Goal: Information Seeking & Learning: Learn about a topic

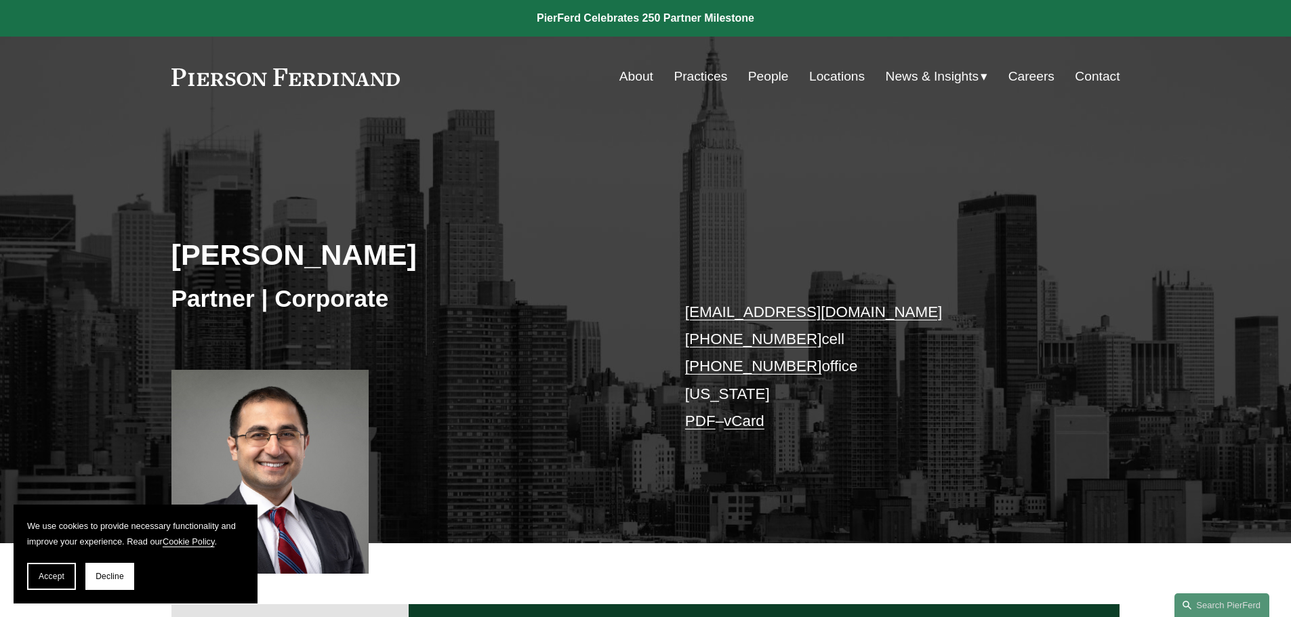
click at [701, 79] on link "Practices" at bounding box center [701, 77] width 54 height 26
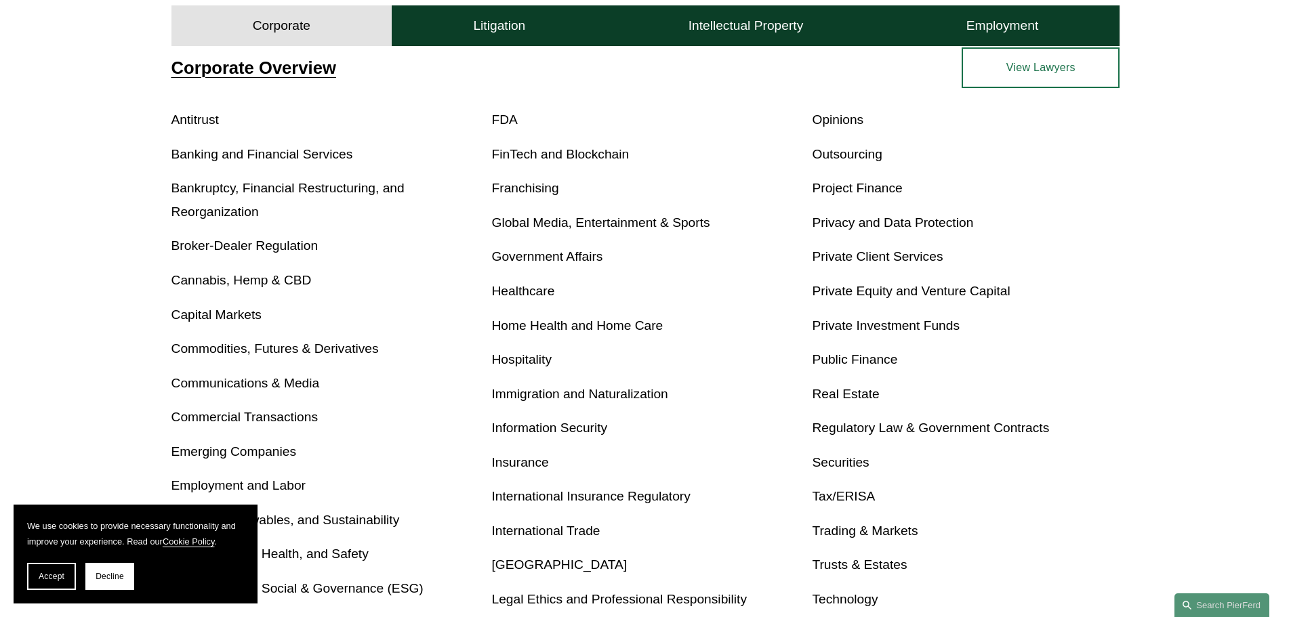
scroll to position [542, 0]
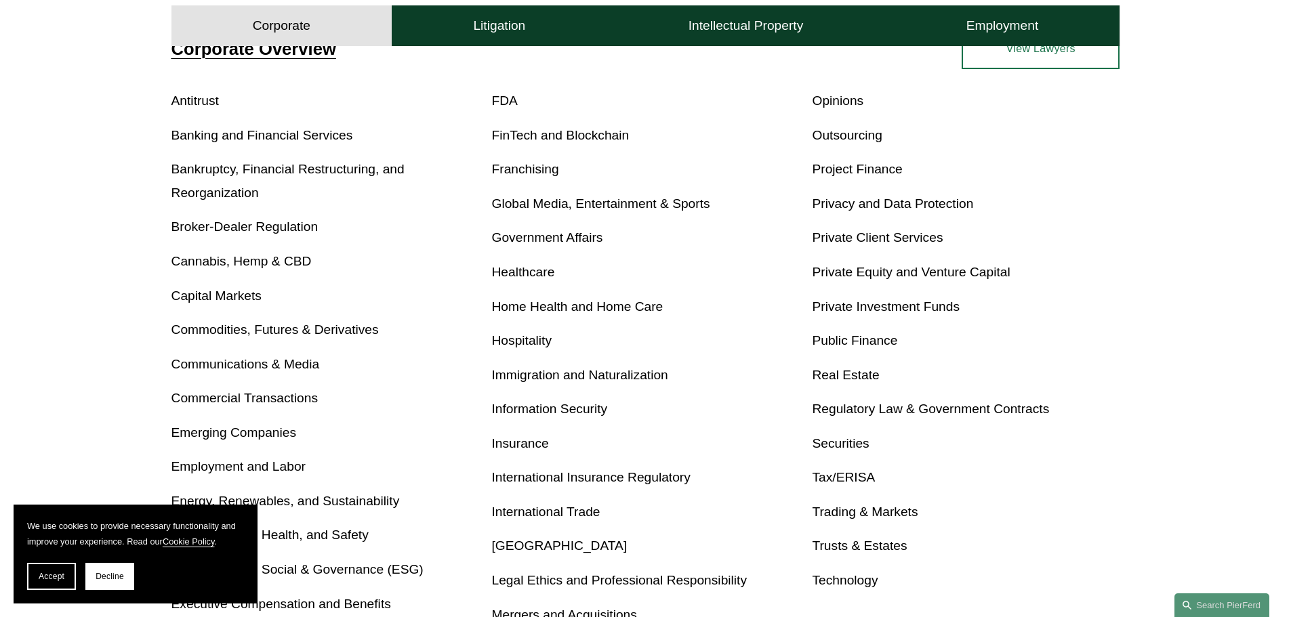
click at [528, 375] on link "Immigration and Naturalization" at bounding box center [580, 375] width 176 height 14
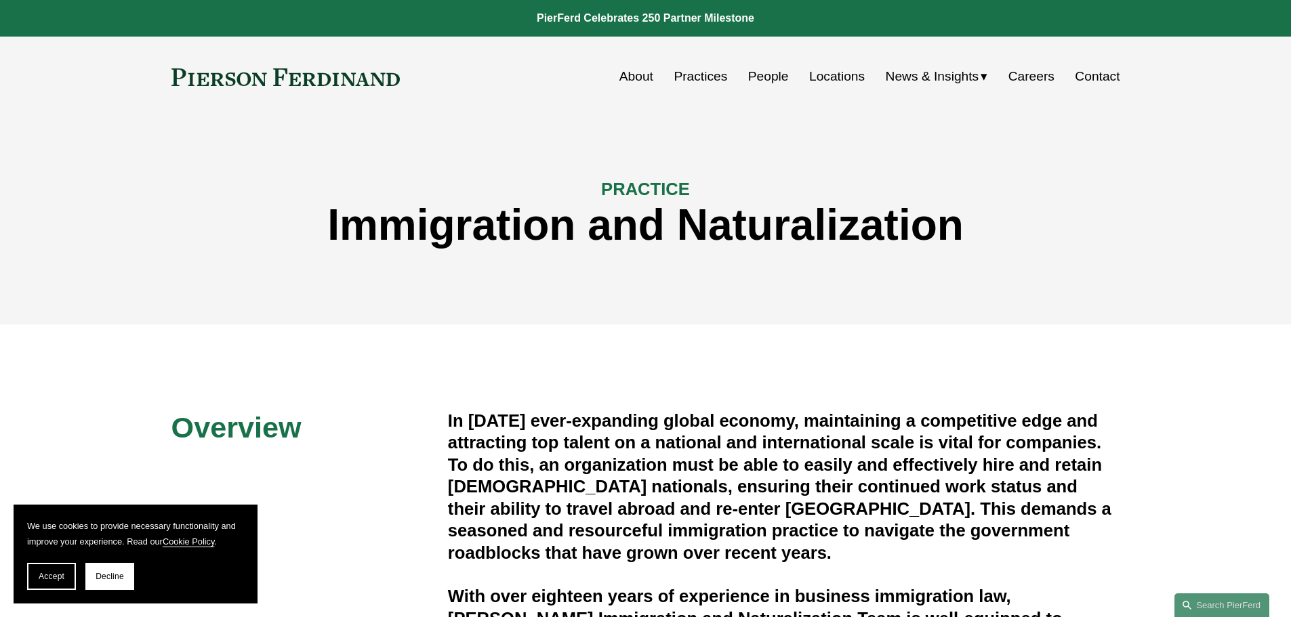
click at [757, 73] on link "People" at bounding box center [768, 77] width 41 height 26
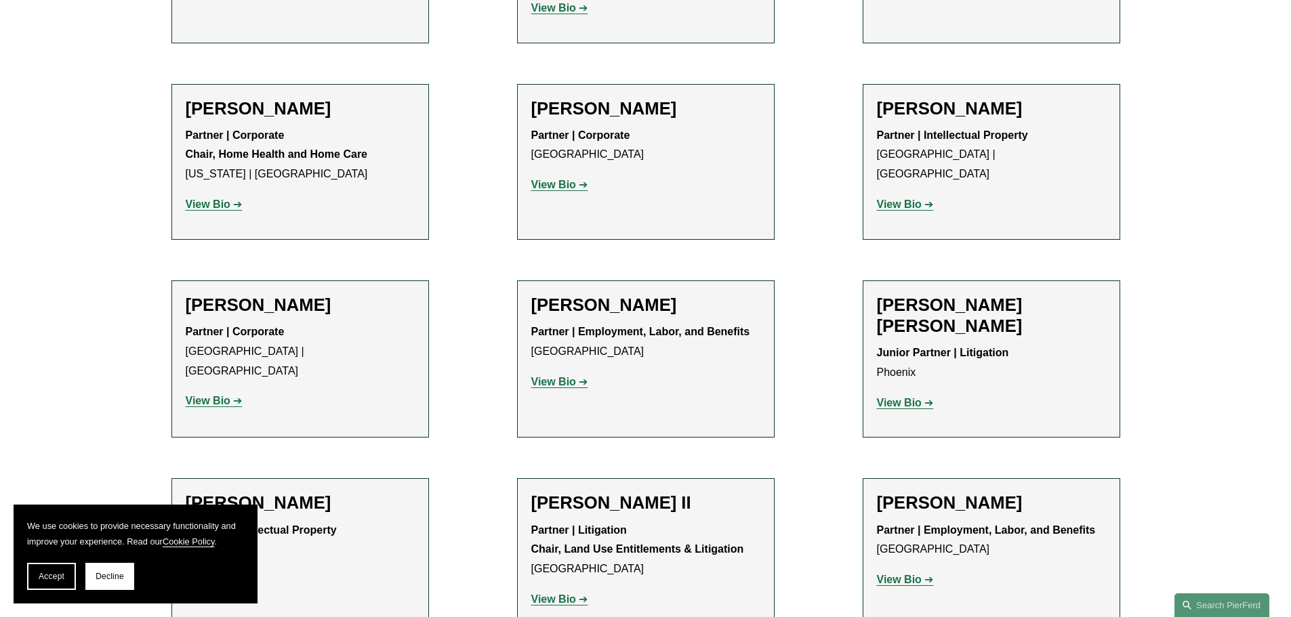
scroll to position [1084, 0]
click at [554, 186] on strong "View Bio" at bounding box center [553, 184] width 45 height 12
click at [555, 381] on strong "View Bio" at bounding box center [553, 381] width 45 height 12
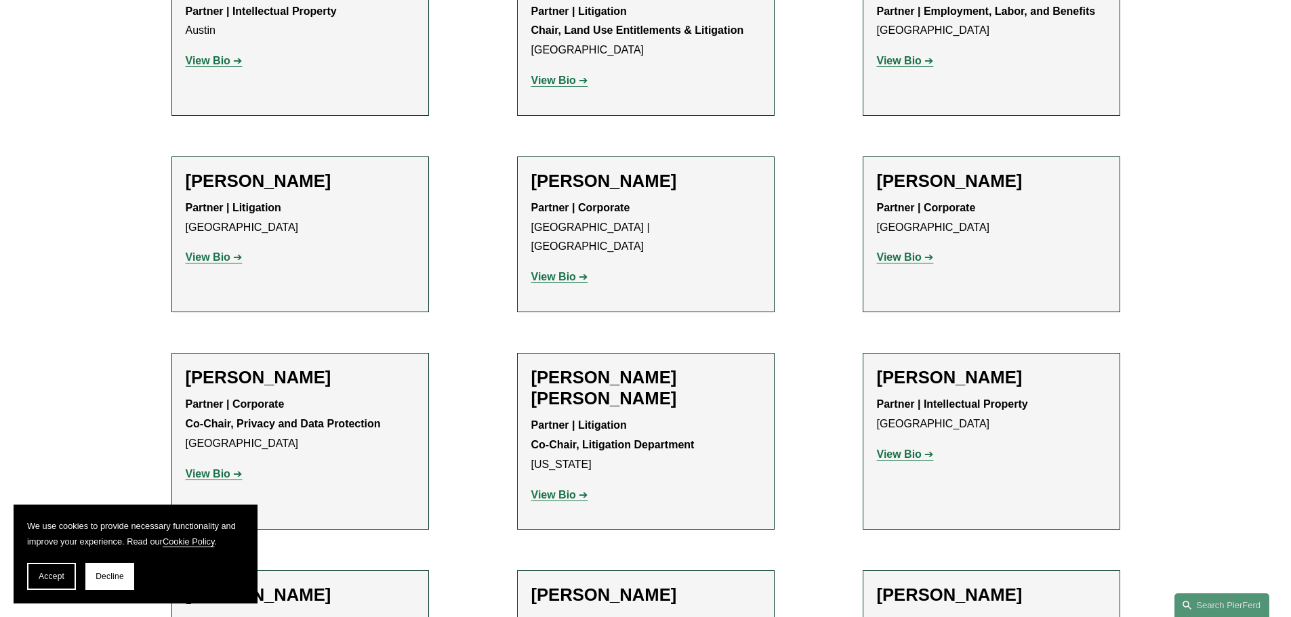
scroll to position [1626, 0]
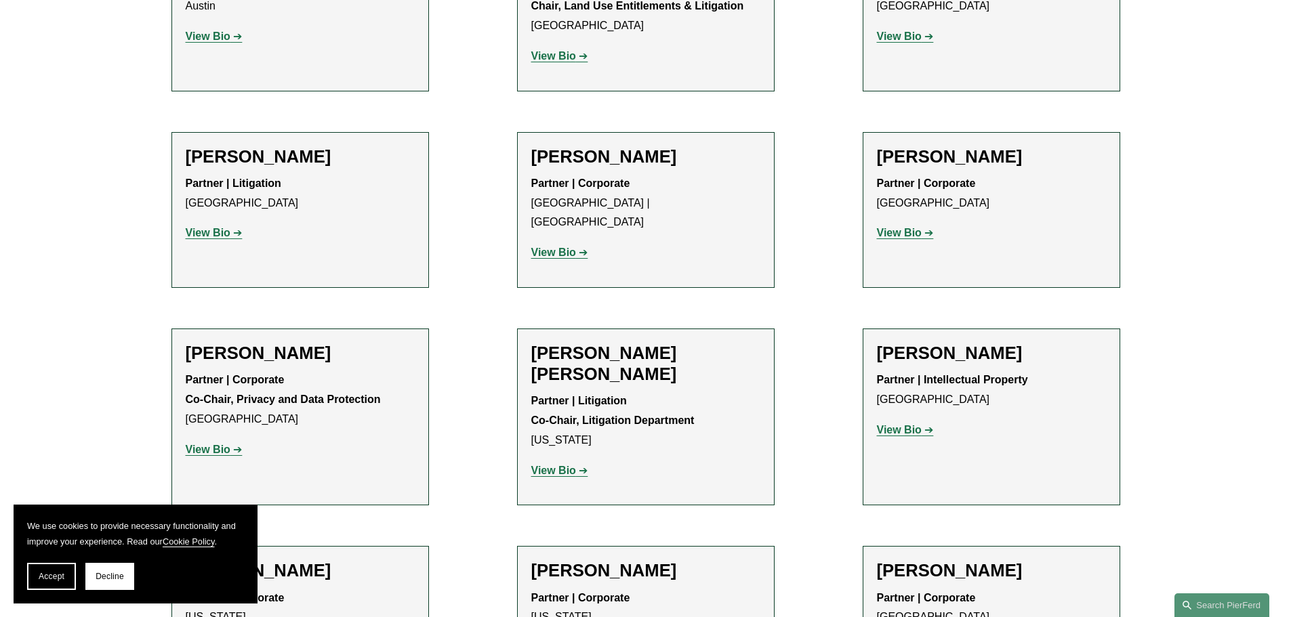
click at [556, 247] on strong "View Bio" at bounding box center [553, 253] width 45 height 12
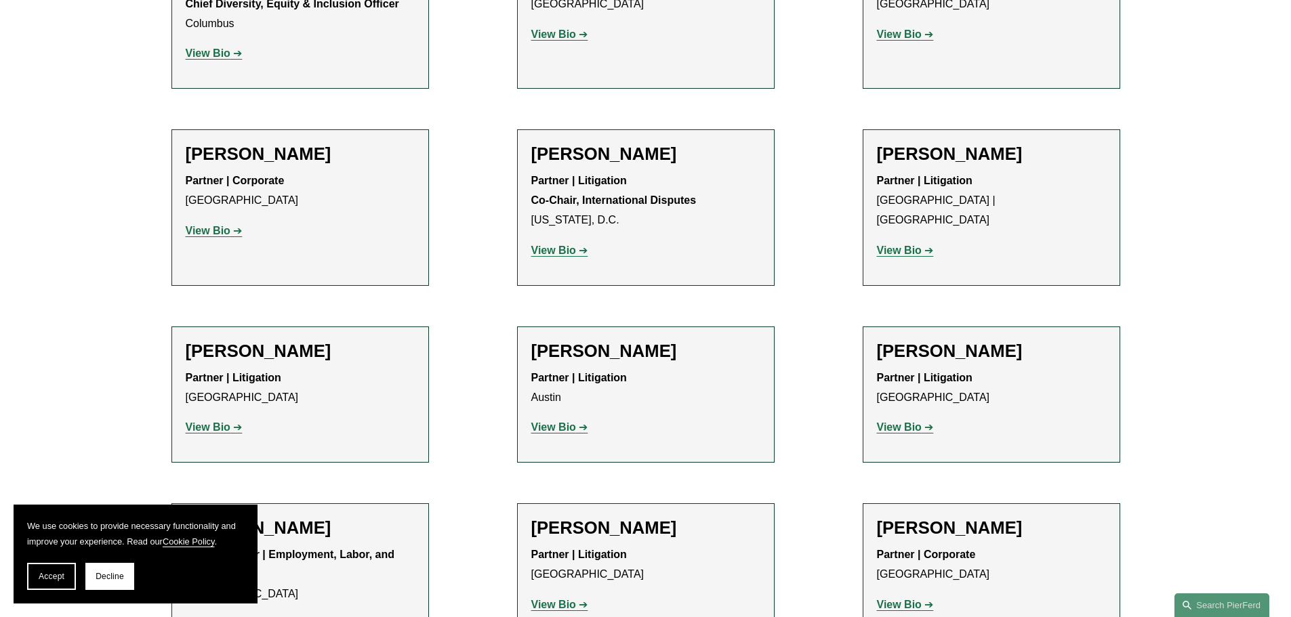
scroll to position [2507, 0]
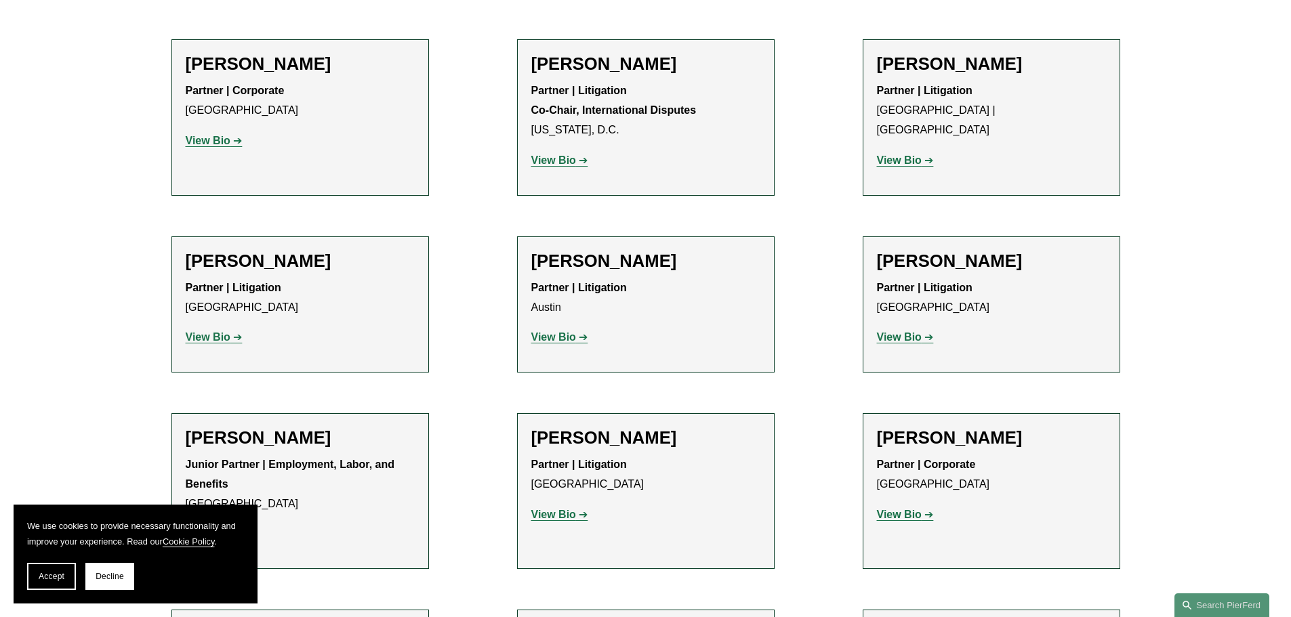
click at [900, 154] on strong "View Bio" at bounding box center [899, 160] width 45 height 12
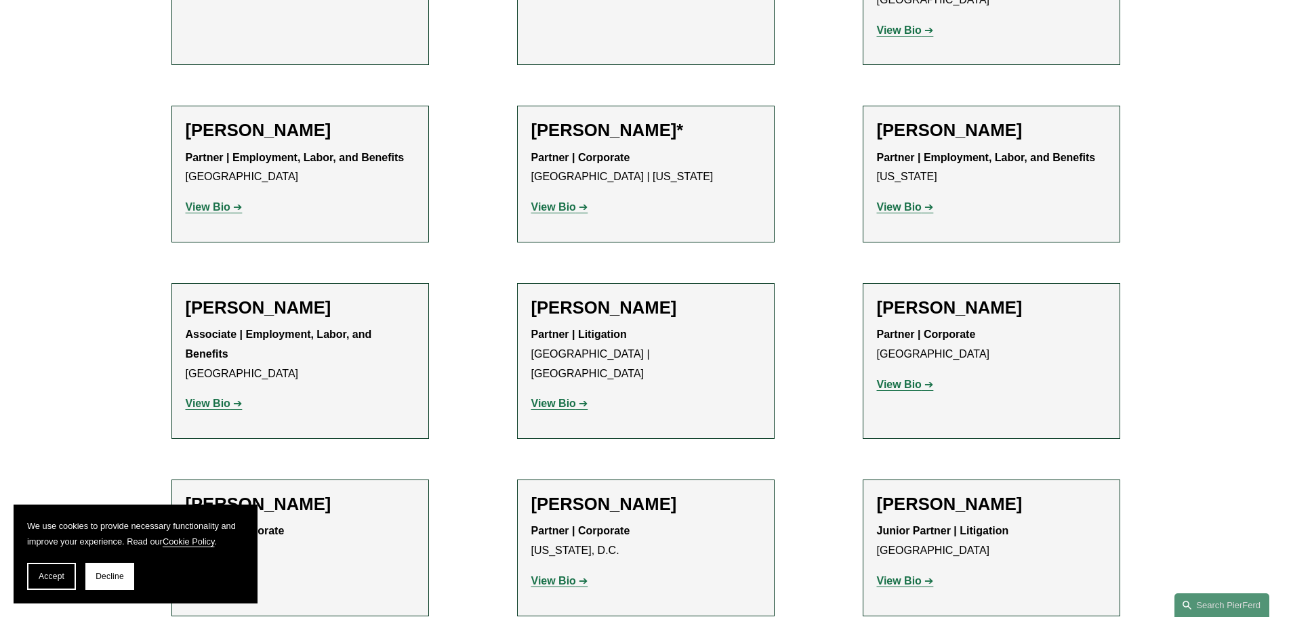
scroll to position [6166, 0]
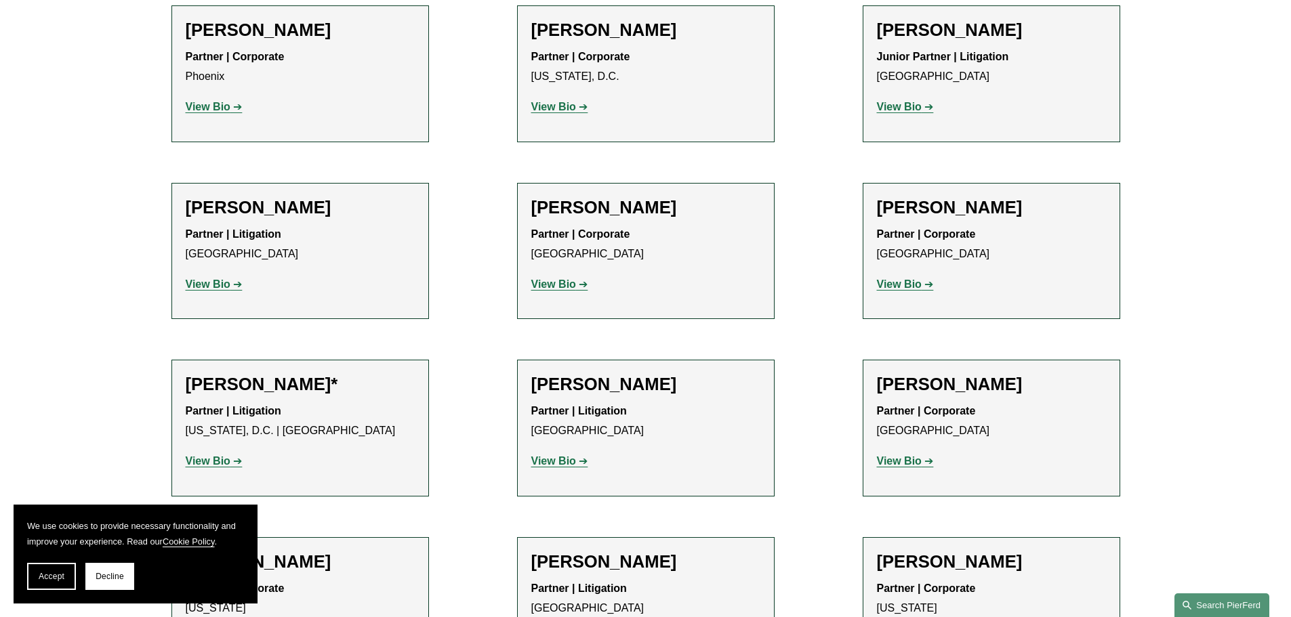
click at [1221, 602] on link "Search this site" at bounding box center [1221, 606] width 95 height 24
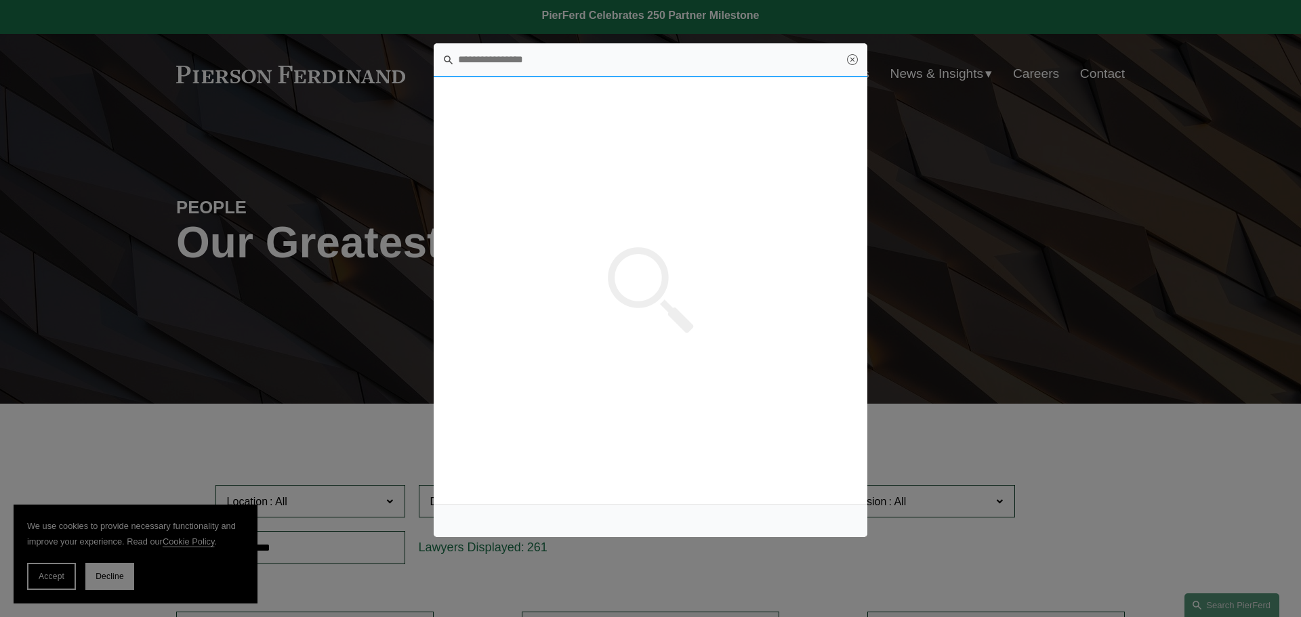
scroll to position [0, 0]
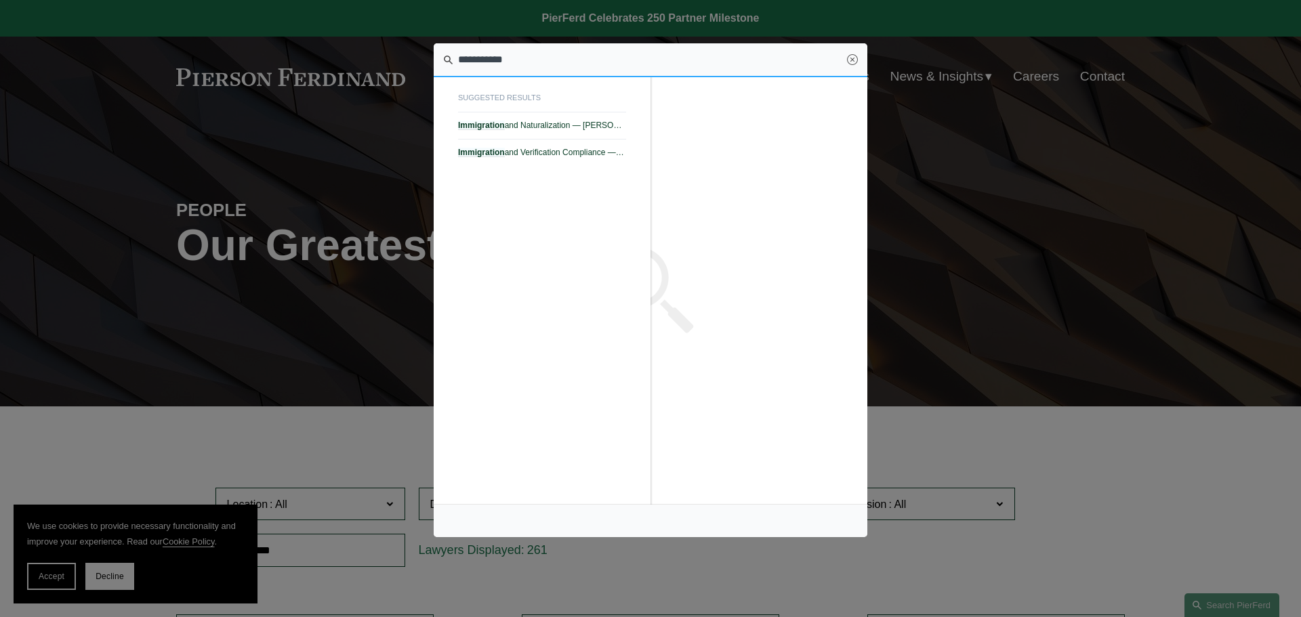
type input "**********"
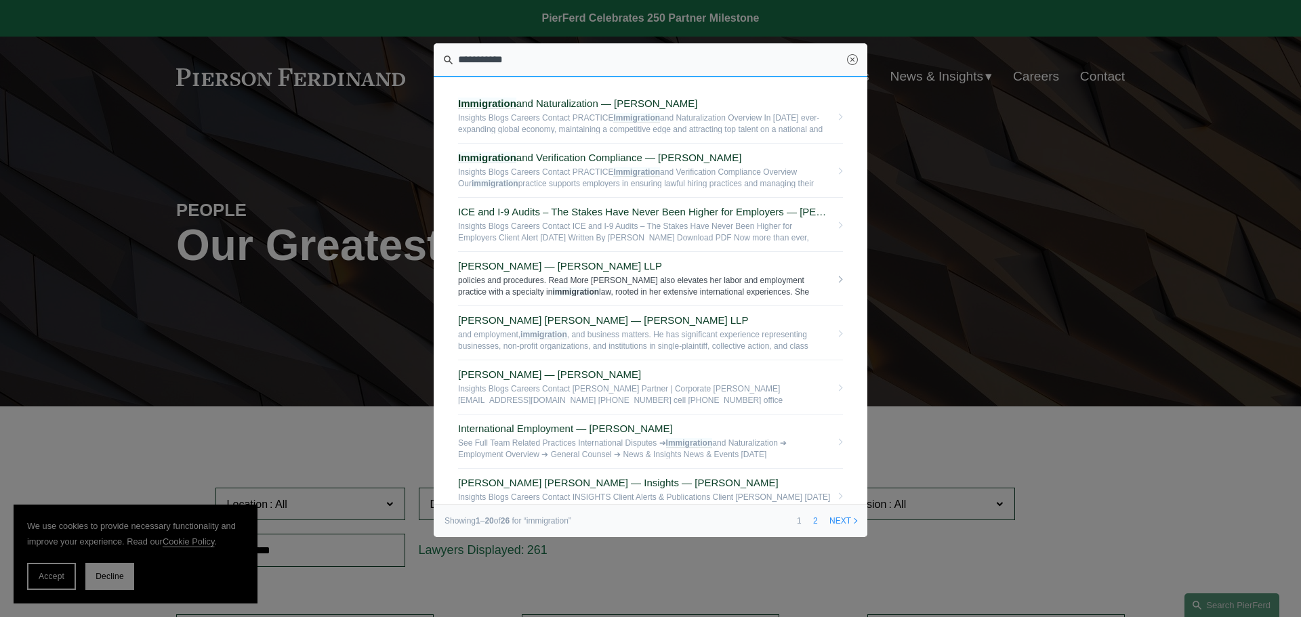
click at [480, 268] on span "Allison M. Bustin — Pierson Ferdinand LLP" at bounding box center [644, 266] width 373 height 12
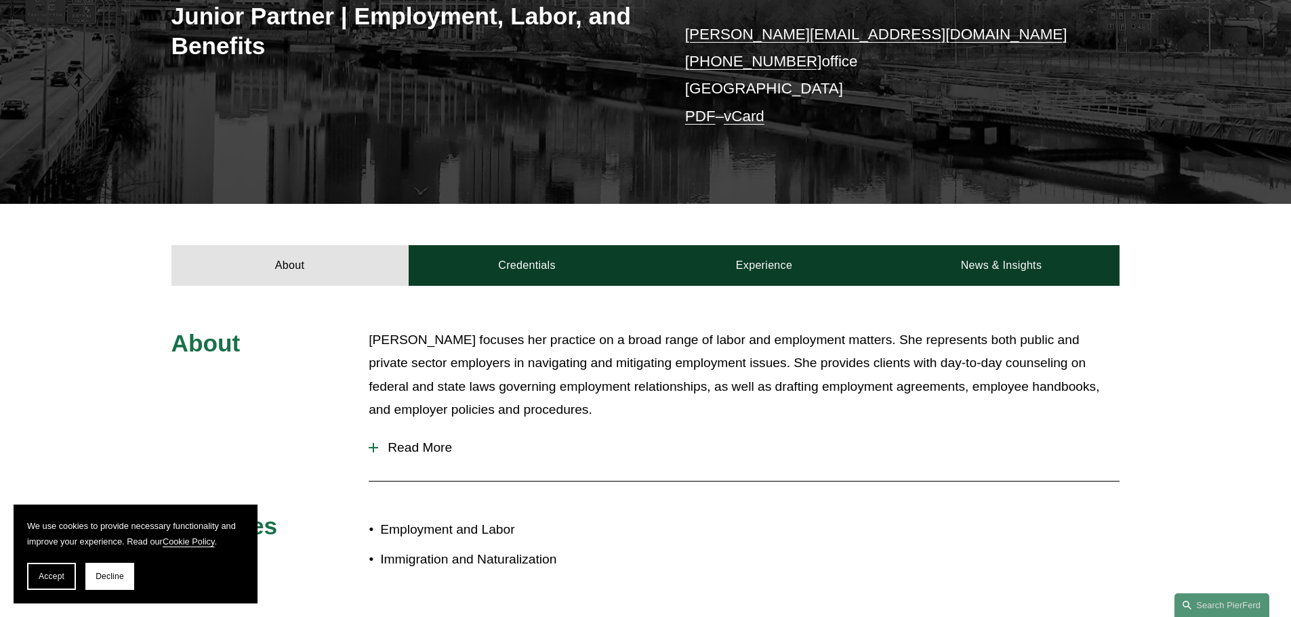
scroll to position [269, 0]
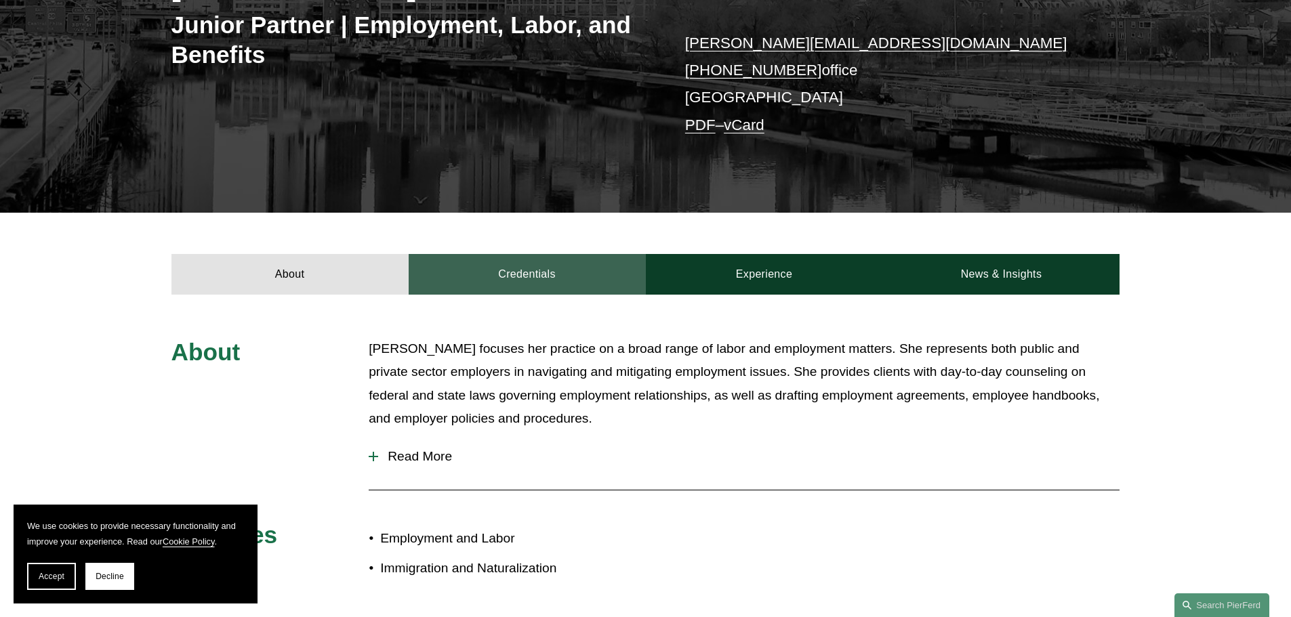
click at [550, 279] on link "Credentials" at bounding box center [527, 274] width 237 height 41
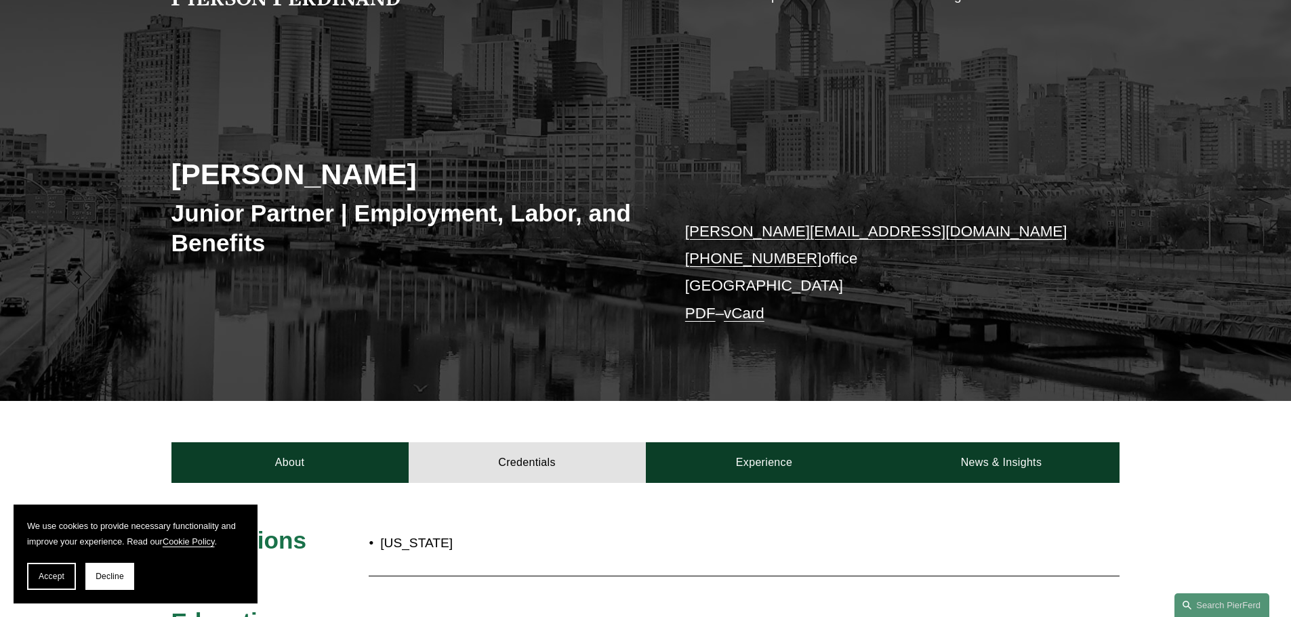
scroll to position [0, 0]
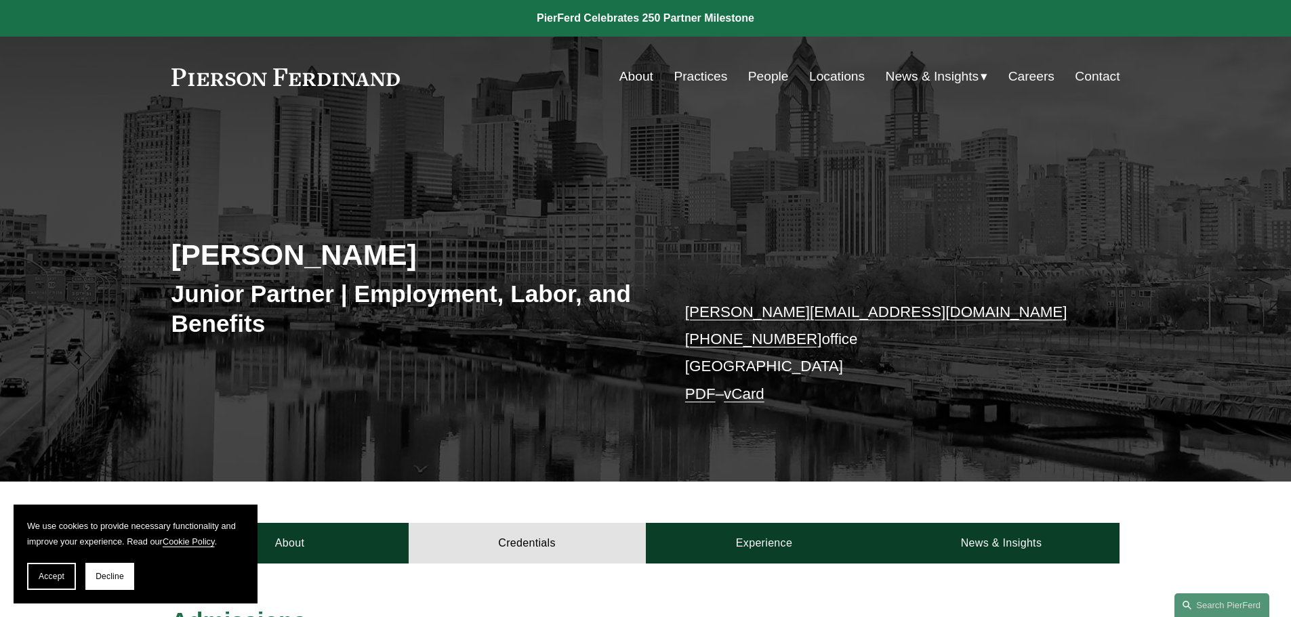
click at [761, 76] on link "People" at bounding box center [768, 77] width 41 height 26
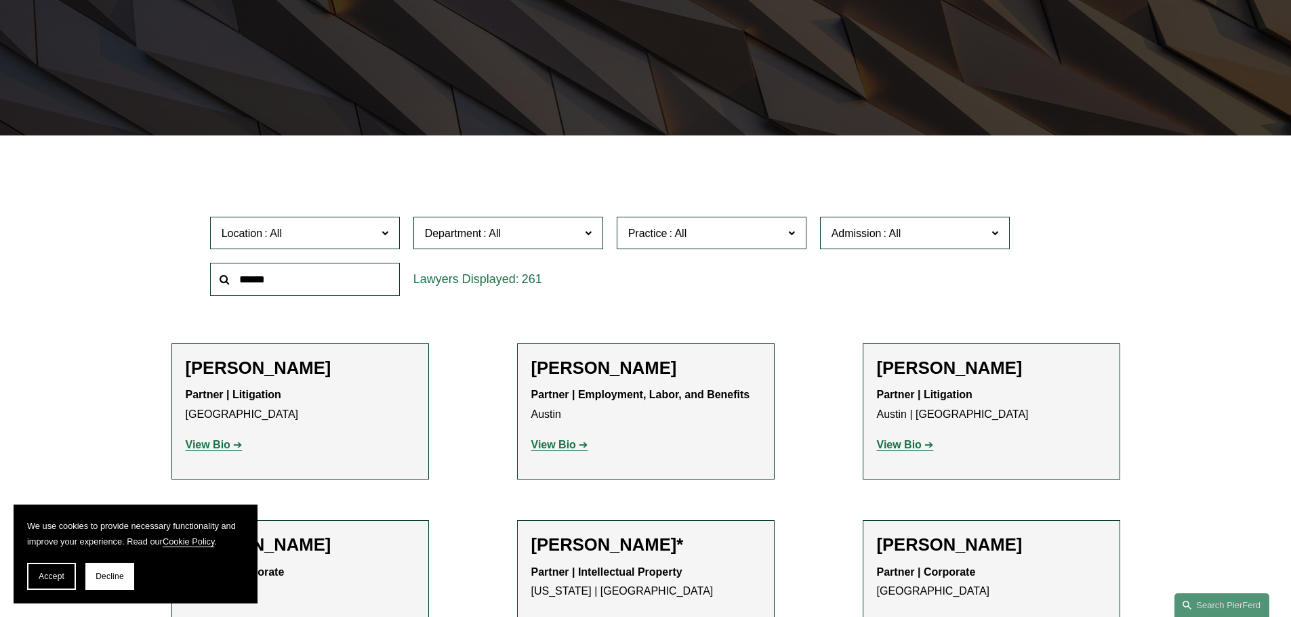
scroll to position [271, 0]
click at [491, 239] on span at bounding box center [492, 233] width 22 height 12
click at [0, 0] on link "Employment, Labor, and Benefits" at bounding box center [0, 0] width 0 height 0
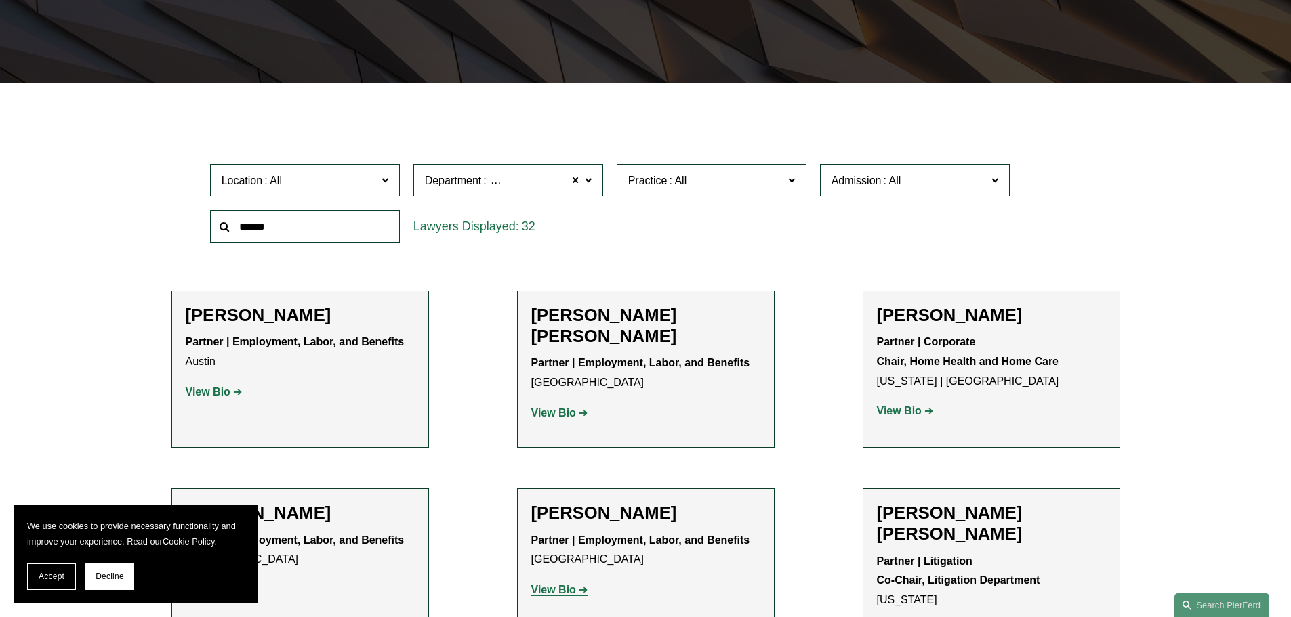
scroll to position [542, 0]
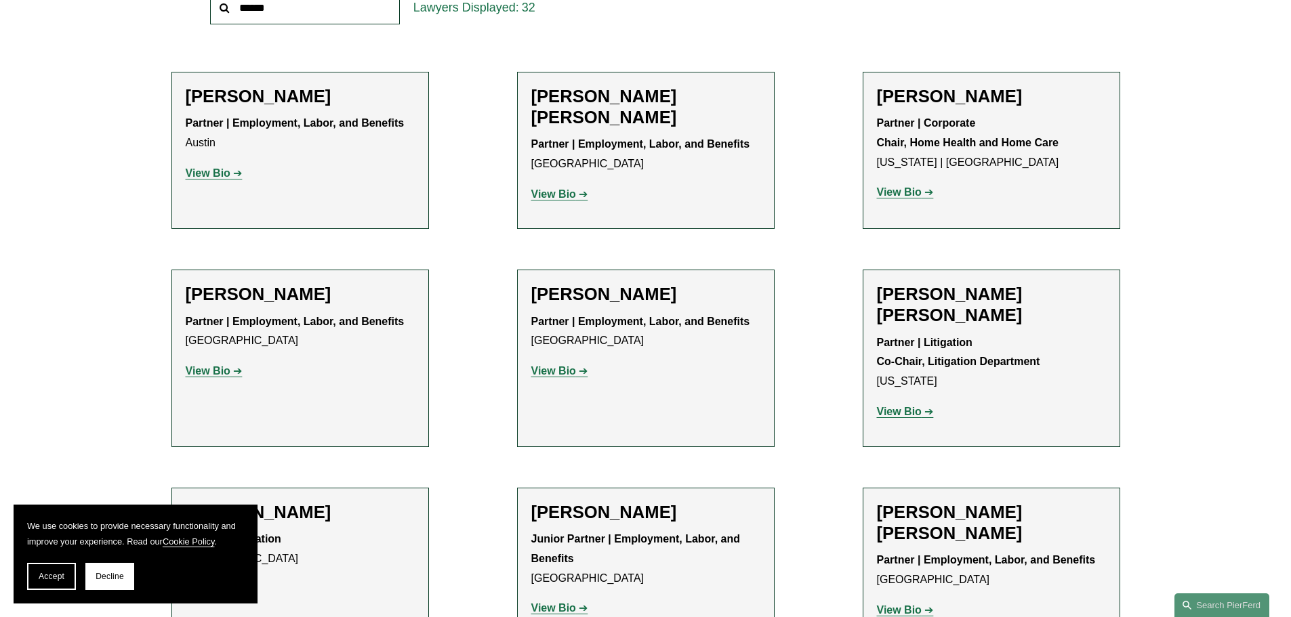
click at [207, 374] on strong "View Bio" at bounding box center [208, 371] width 45 height 12
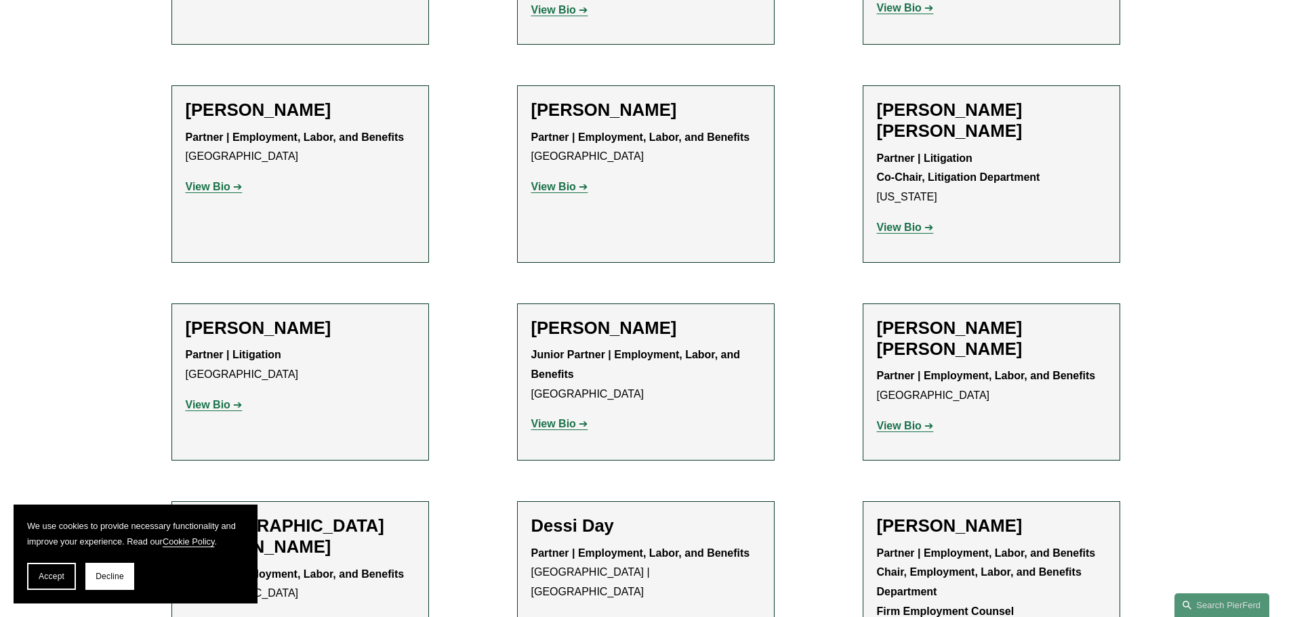
scroll to position [745, 0]
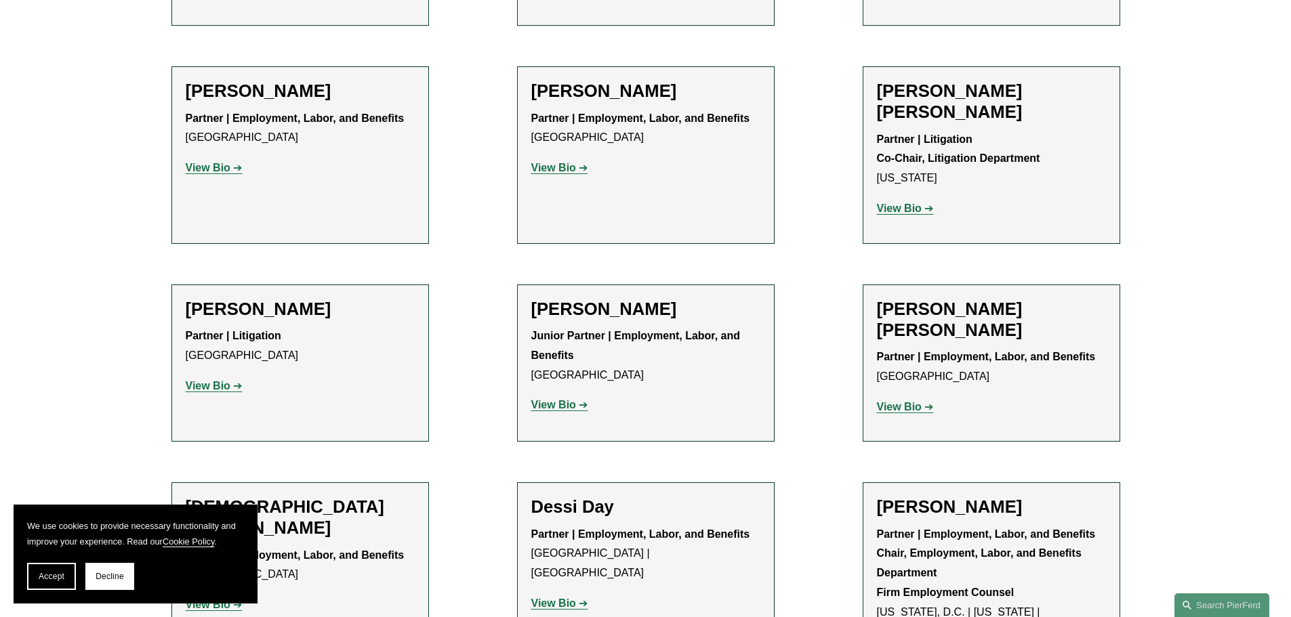
click at [560, 399] on strong "View Bio" at bounding box center [553, 405] width 45 height 12
click at [917, 401] on strong "View Bio" at bounding box center [899, 407] width 45 height 12
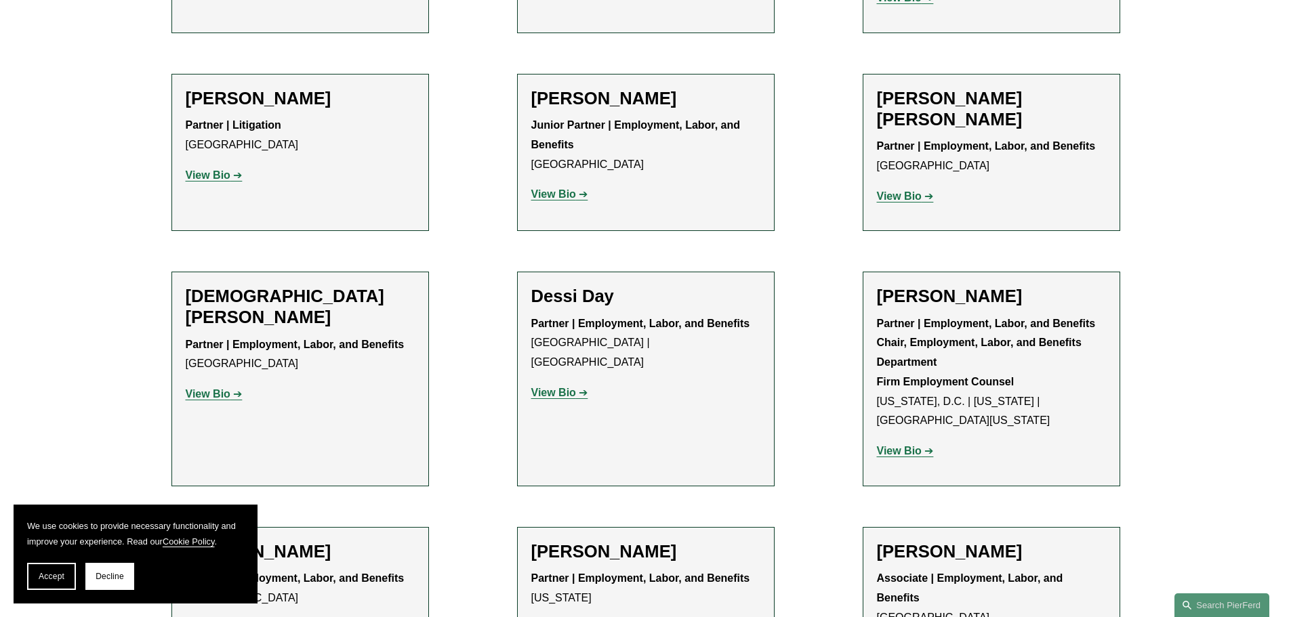
scroll to position [1016, 0]
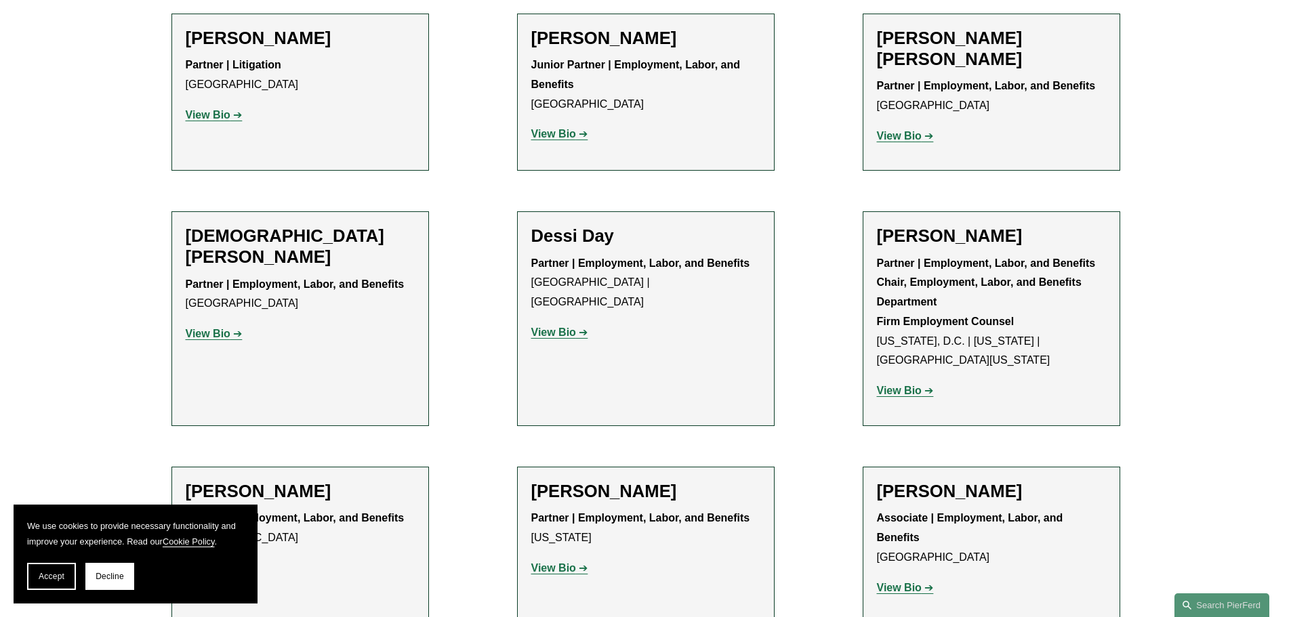
click at [220, 328] on strong "View Bio" at bounding box center [208, 334] width 45 height 12
click at [560, 562] on strong "View Bio" at bounding box center [553, 568] width 45 height 12
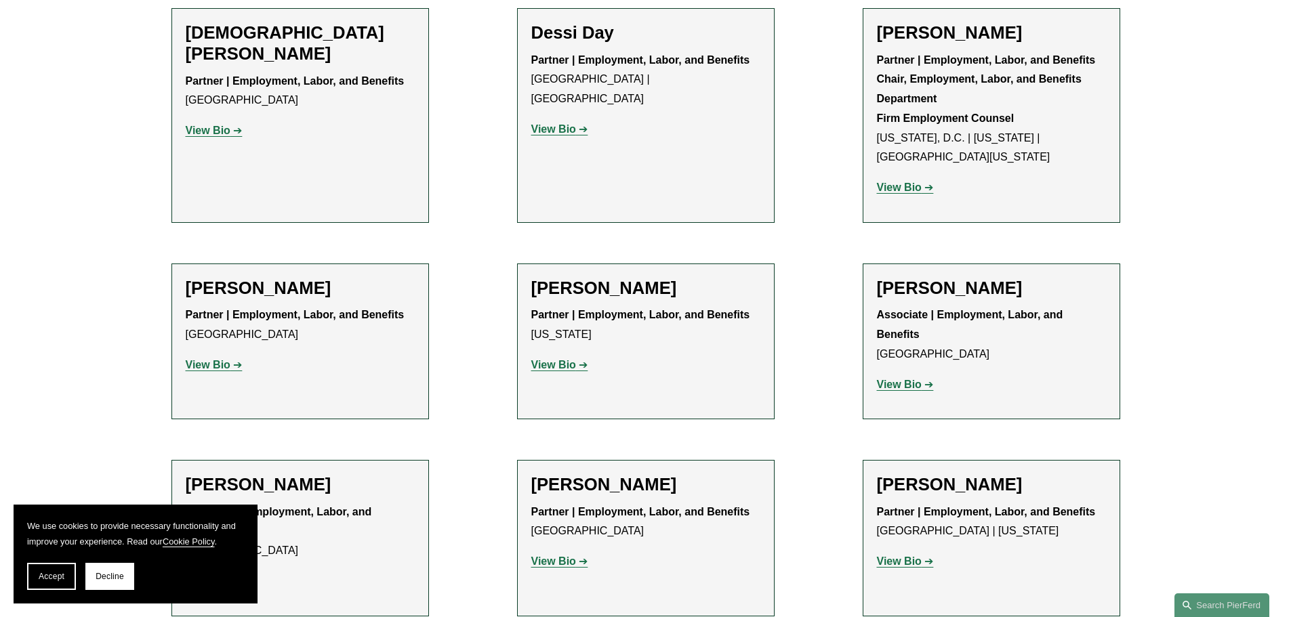
click at [888, 379] on strong "View Bio" at bounding box center [899, 385] width 45 height 12
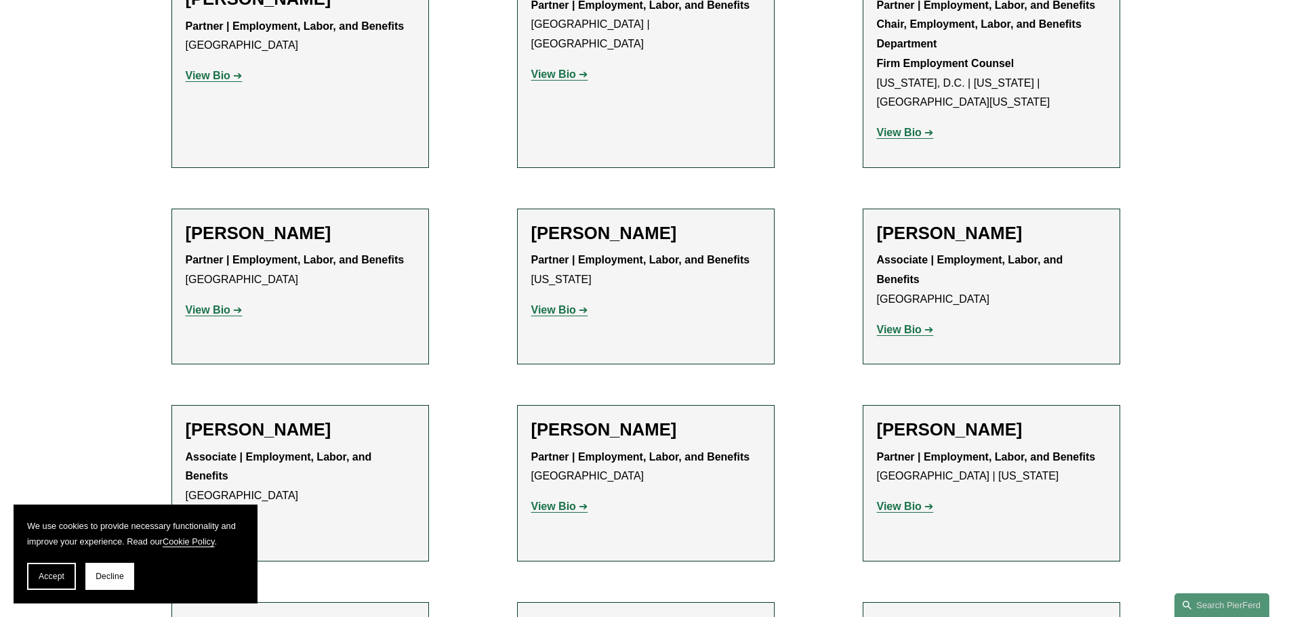
scroll to position [1423, 0]
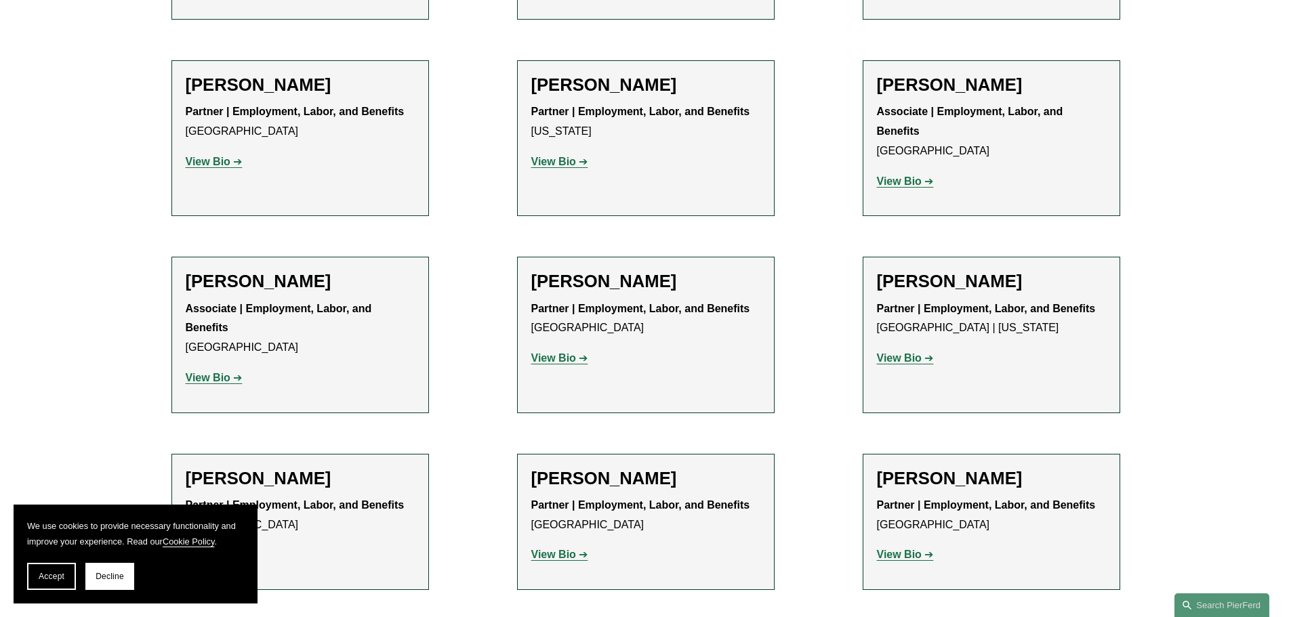
click at [226, 372] on strong "View Bio" at bounding box center [208, 378] width 45 height 12
